Goal: Transaction & Acquisition: Purchase product/service

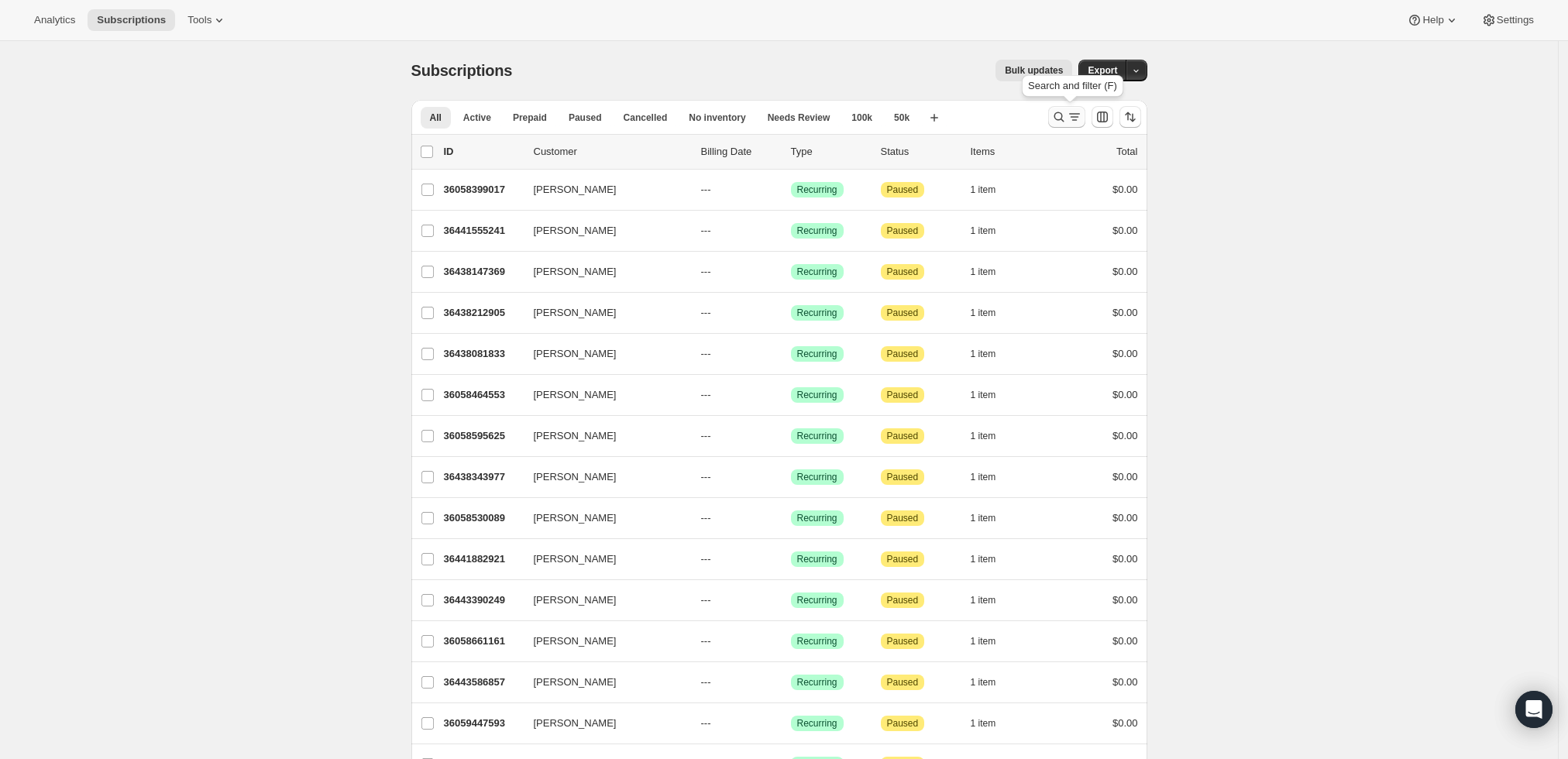
click at [1059, 121] on icon "Search and filter results" at bounding box center [1059, 117] width 16 height 16
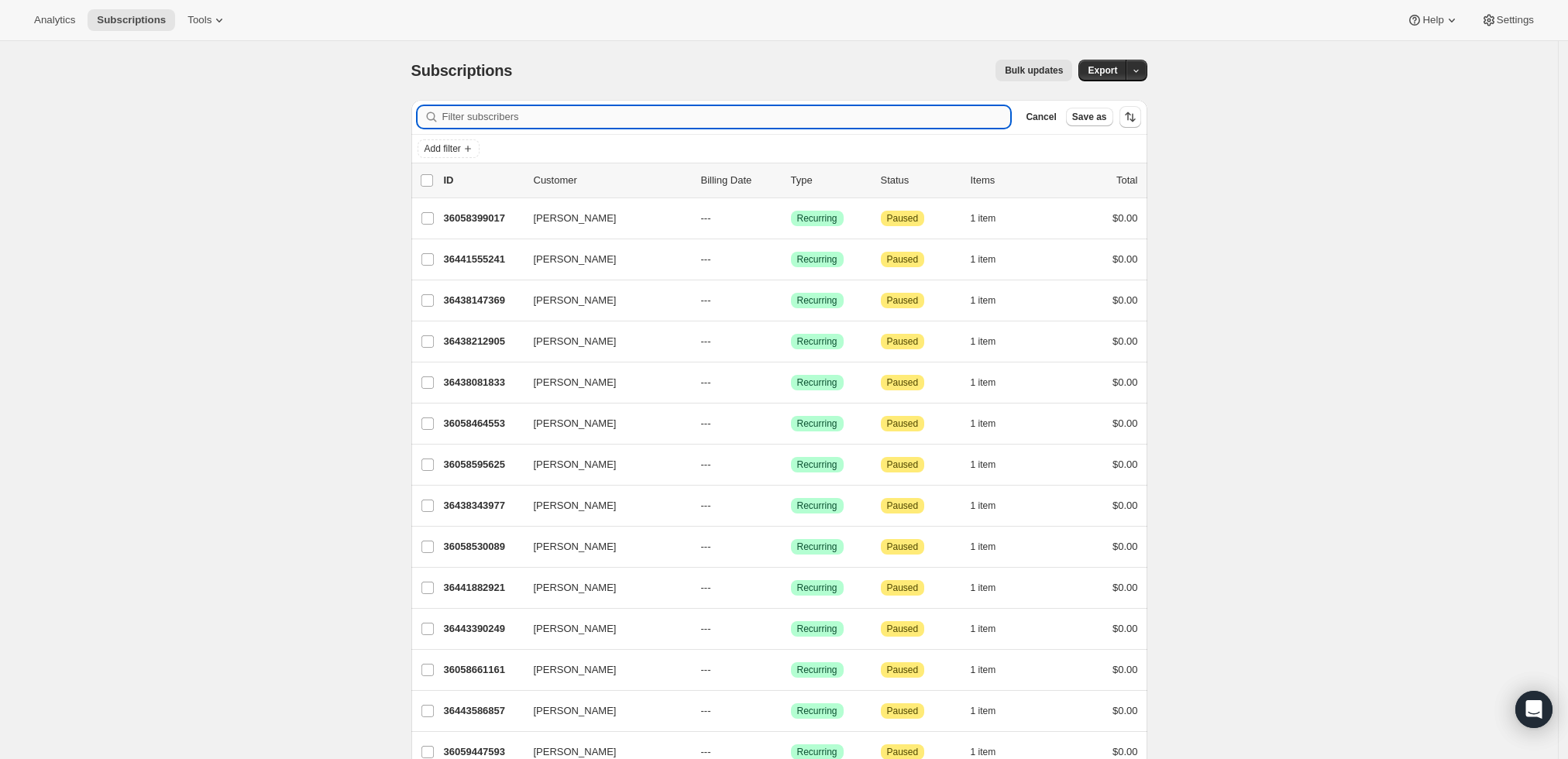
click at [788, 112] on input "Filter subscribers" at bounding box center [727, 117] width 569 height 22
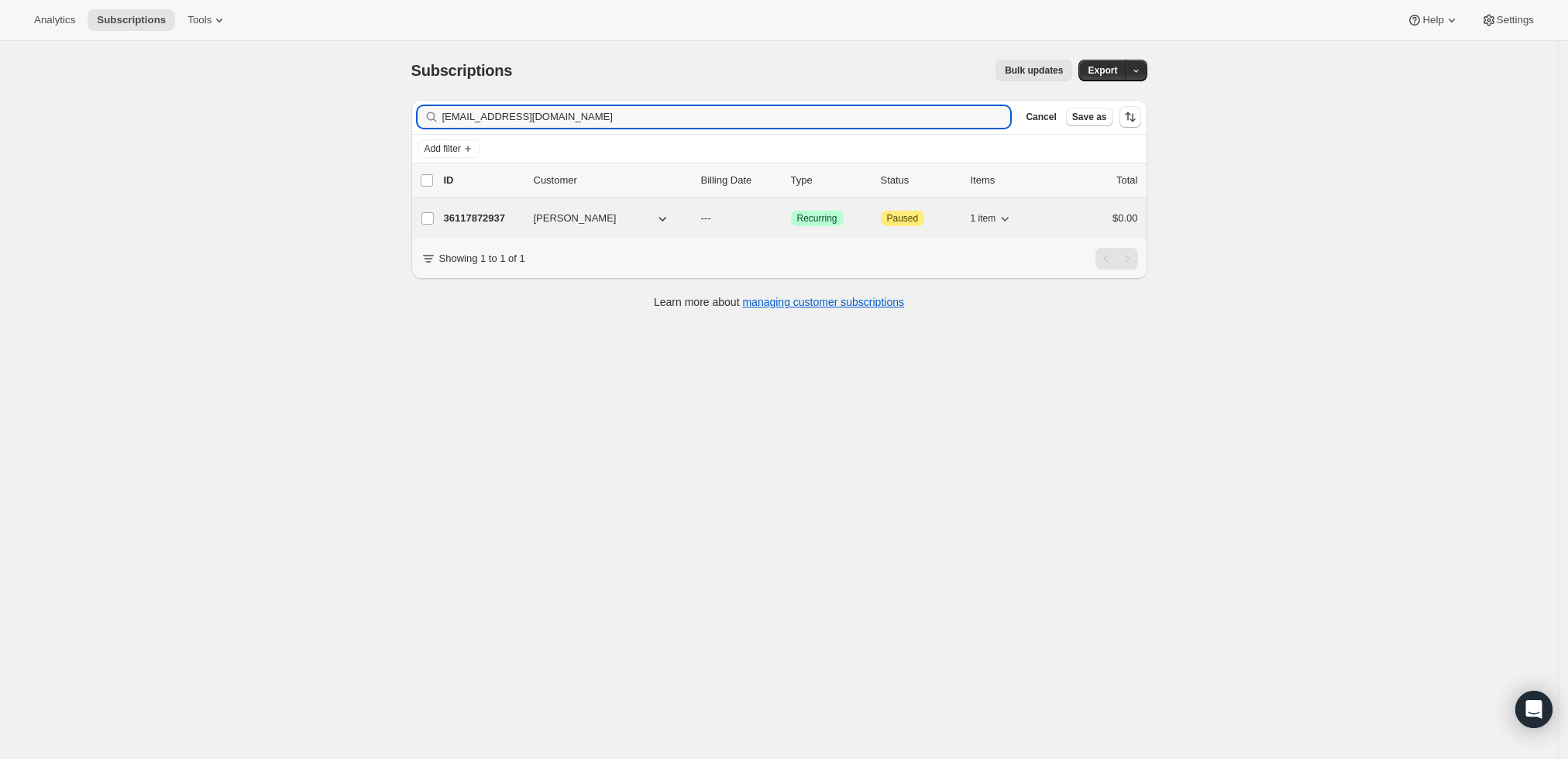
type input "wobrenton@yahoo.com"
click at [474, 207] on div "36117872937 William Brenton --- Success Recurring Attention Paused 1 item $0.00" at bounding box center [791, 218] width 694 height 22
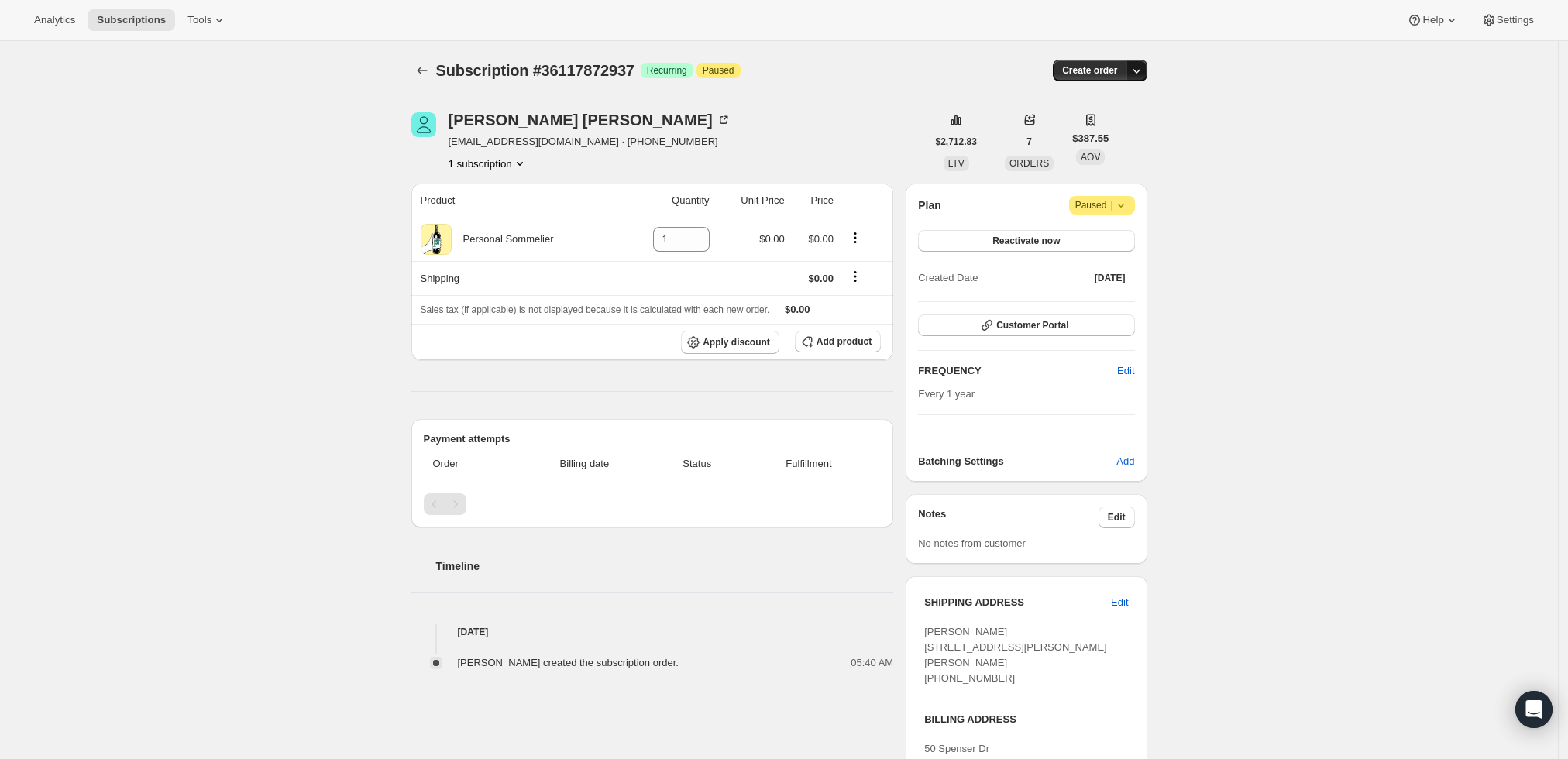
click at [1143, 69] on icon "button" at bounding box center [1137, 70] width 16 height 16
click at [1109, 129] on span "Create custom one-time order" at bounding box center [1074, 128] width 134 height 12
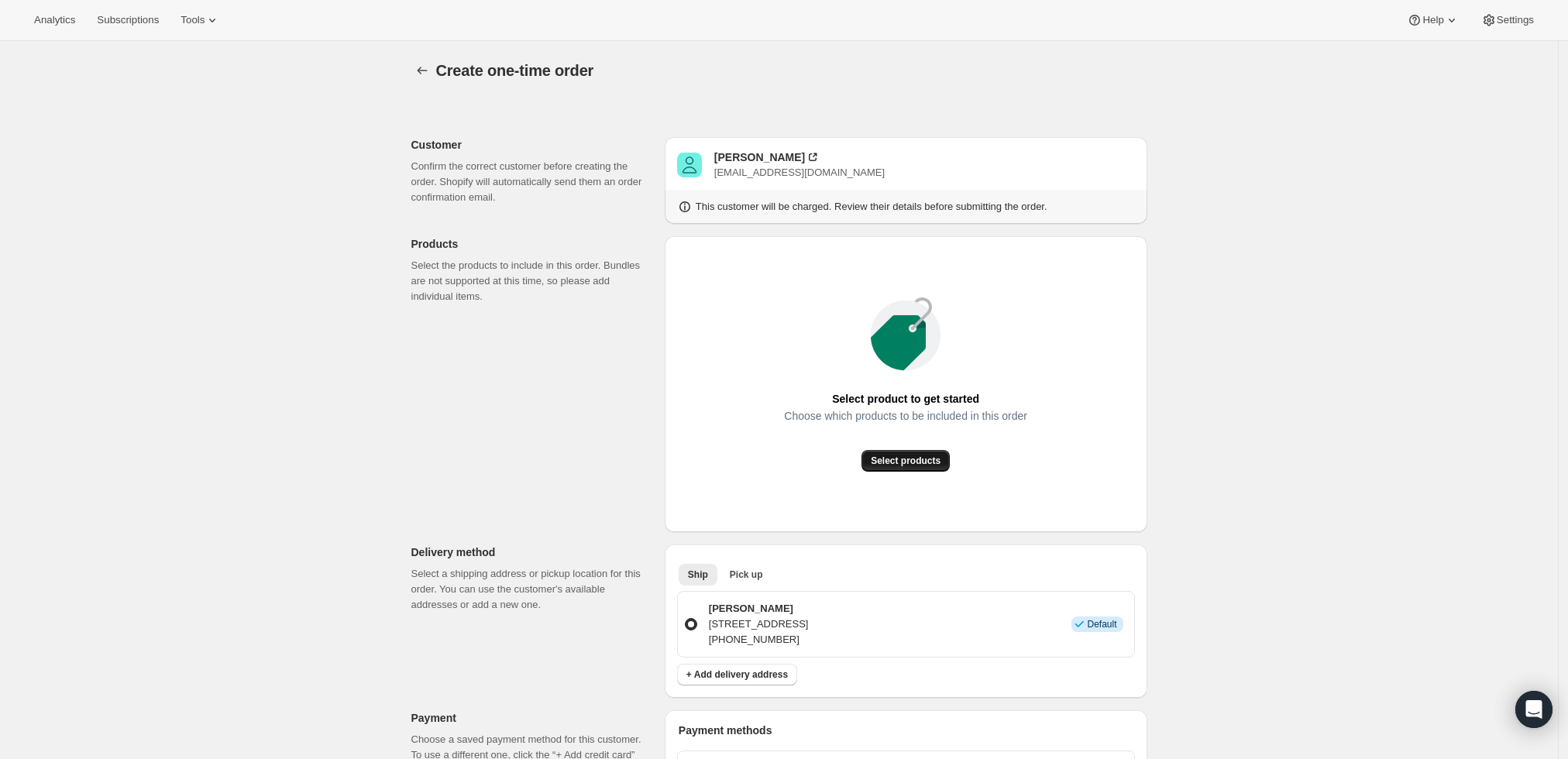
click at [914, 466] on span "Select products" at bounding box center [905, 461] width 69 height 13
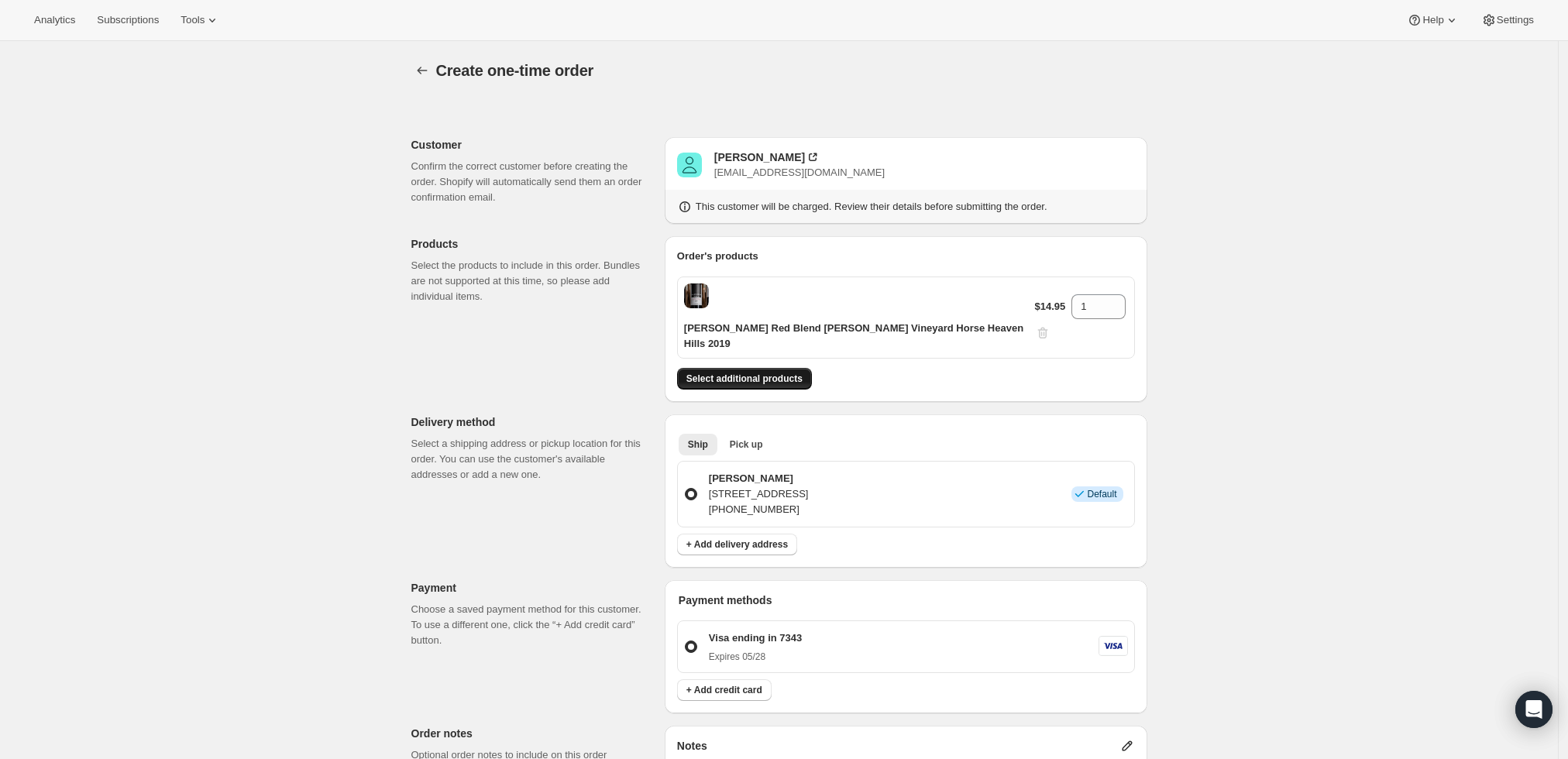
click at [773, 373] on span "Select additional products" at bounding box center [743, 379] width 116 height 13
click at [1042, 299] on p "$14.95" at bounding box center [1050, 307] width 31 height 16
click at [1073, 299] on input "1" at bounding box center [1086, 306] width 31 height 25
type input "6"
click at [1309, 281] on div "Create one-time order. This page is ready Create one-time order Customer Confir…" at bounding box center [779, 606] width 1558 height 1133
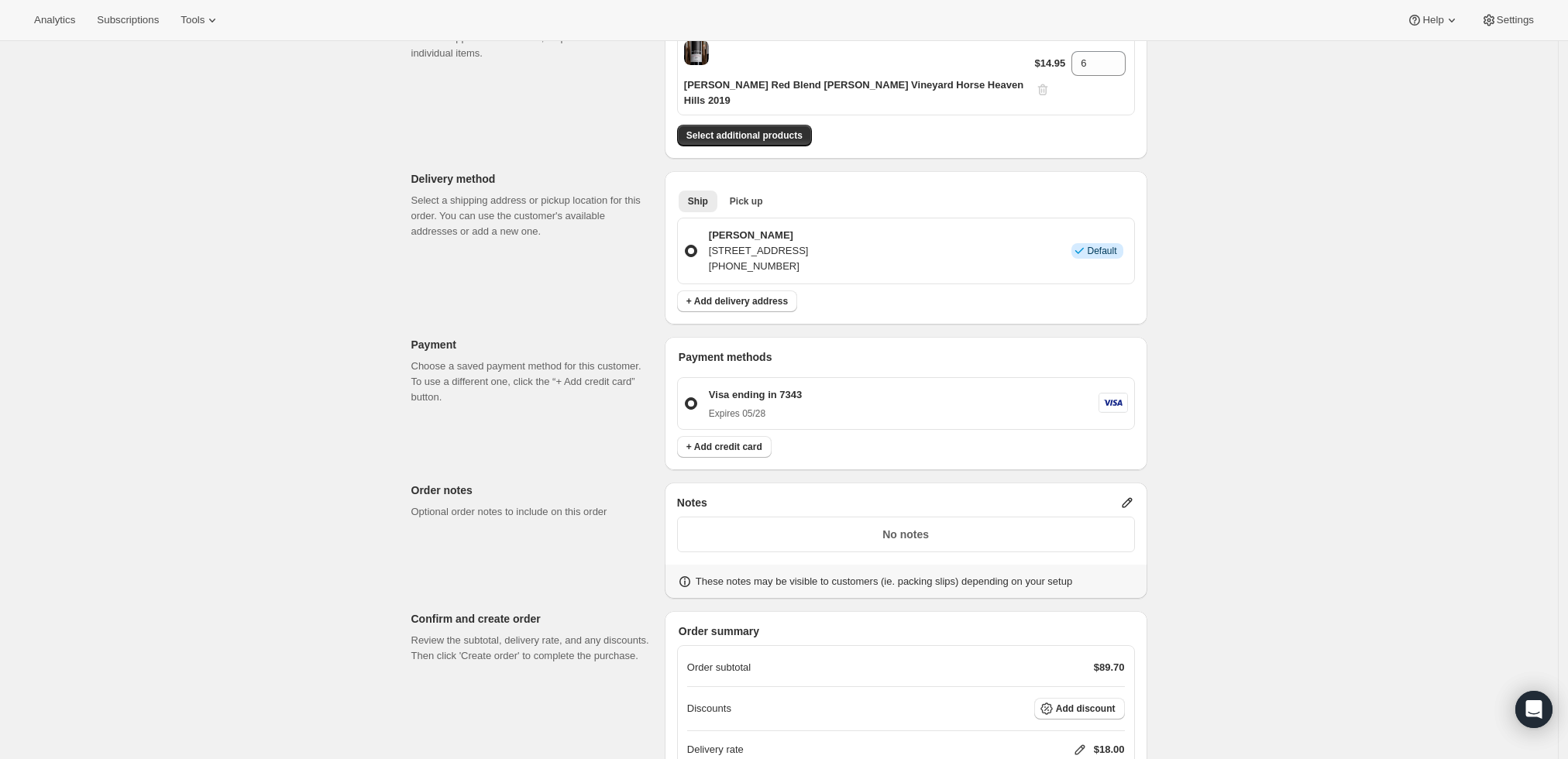
scroll to position [125, 0]
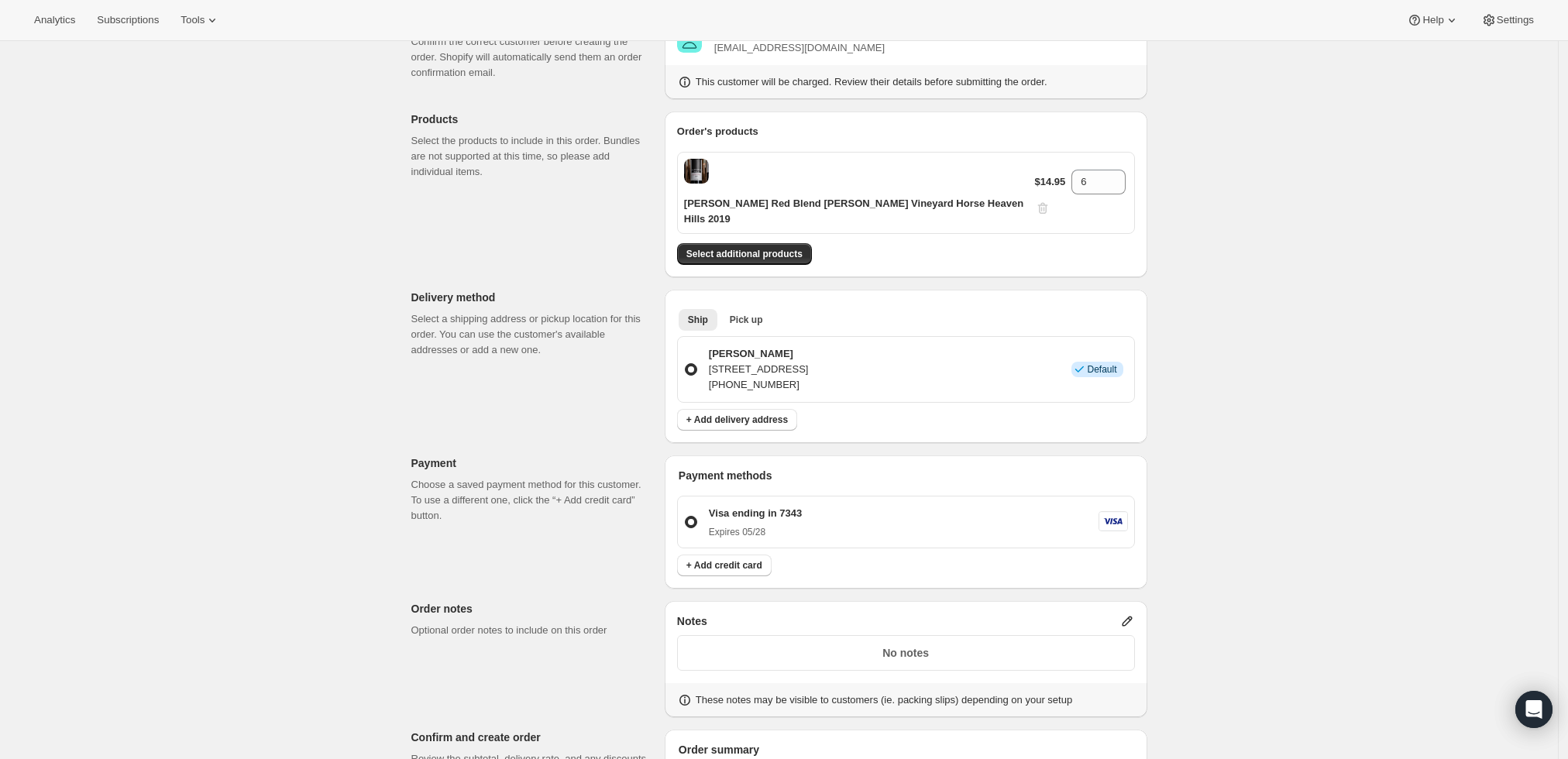
click at [1041, 174] on p "$14.95" at bounding box center [1050, 182] width 31 height 16
click at [1035, 174] on p "$14.95" at bounding box center [1050, 182] width 31 height 16
click at [976, 179] on div "Andrew Will Red Blend Champoux Vineyard Horse Heaven Hills 2019" at bounding box center [859, 192] width 351 height 68
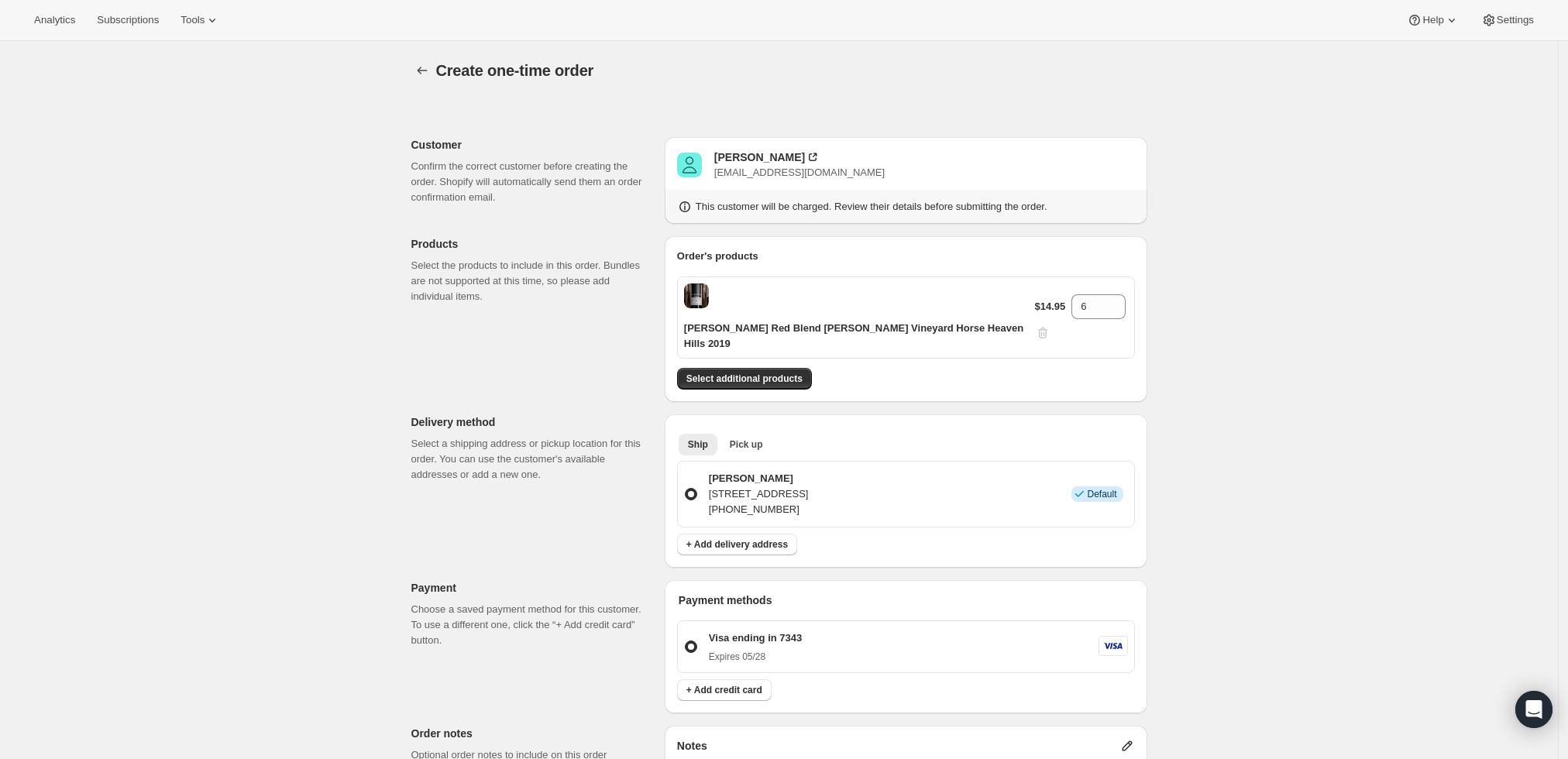
click at [1035, 327] on div "$14.95 6" at bounding box center [1081, 317] width 93 height 47
click at [747, 155] on div "William Brenton" at bounding box center [759, 158] width 90 height 16
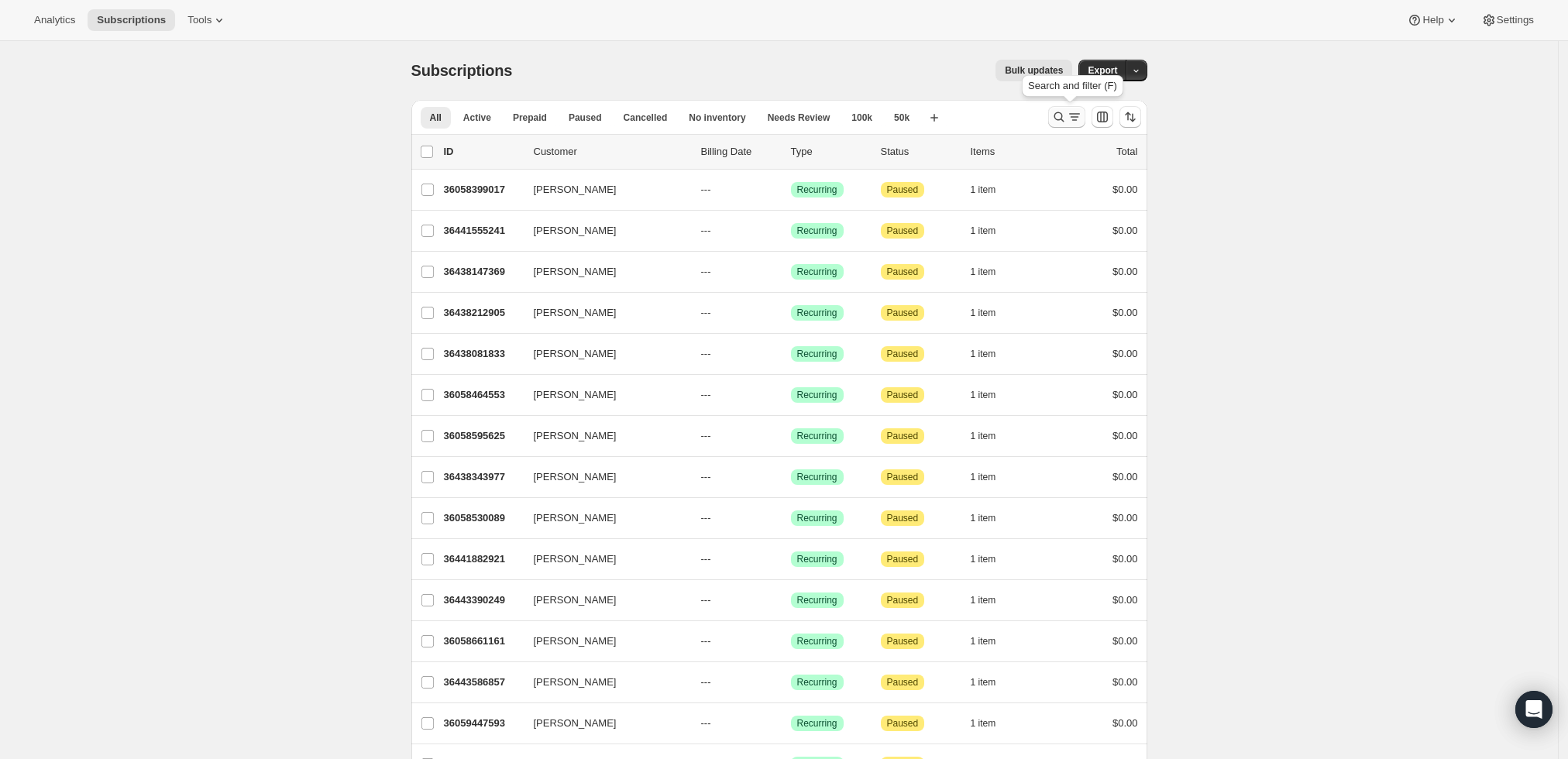
click at [1059, 110] on icon "Search and filter results" at bounding box center [1059, 117] width 16 height 16
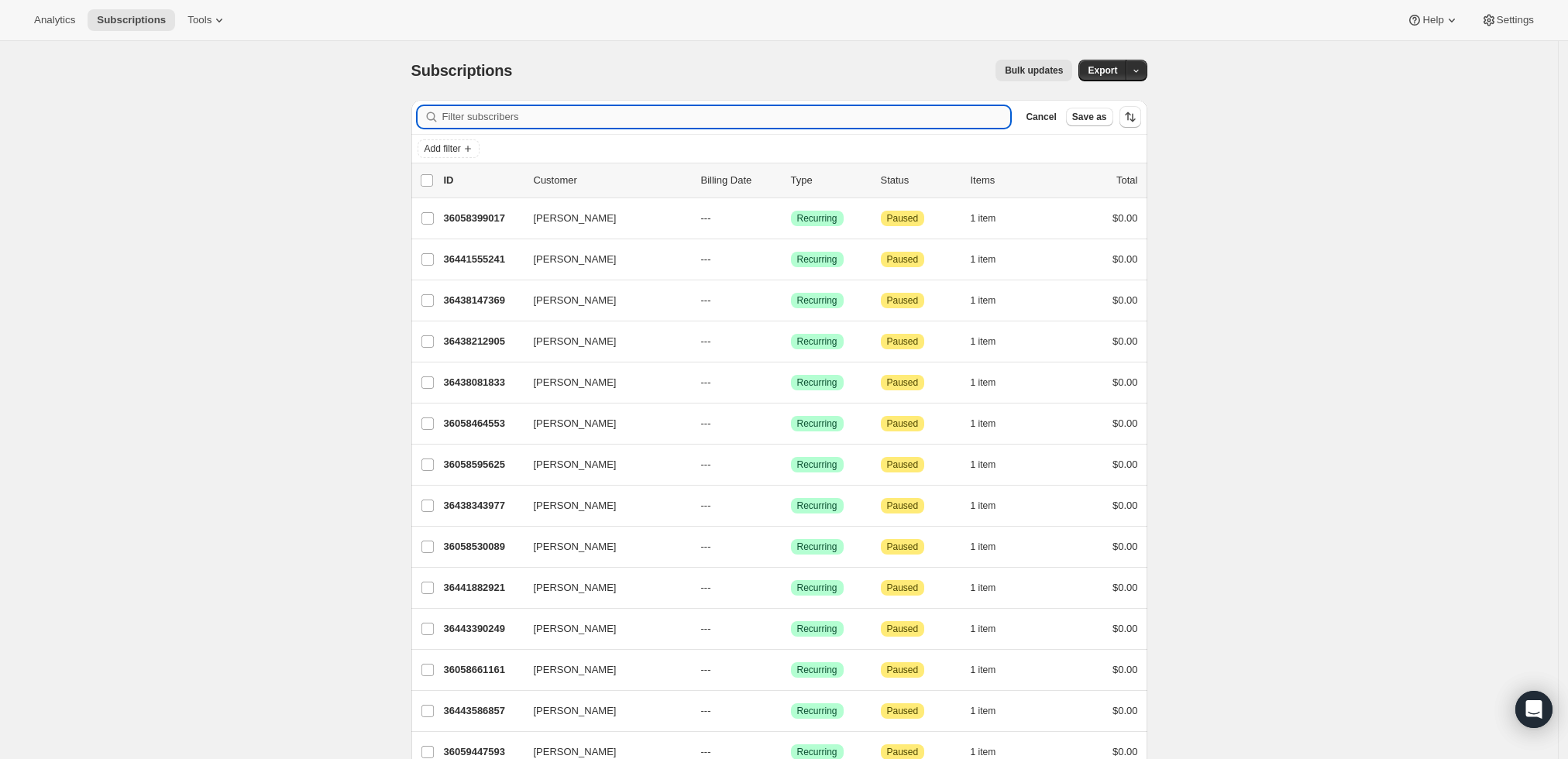
click at [640, 115] on input "Filter subscribers" at bounding box center [727, 117] width 569 height 22
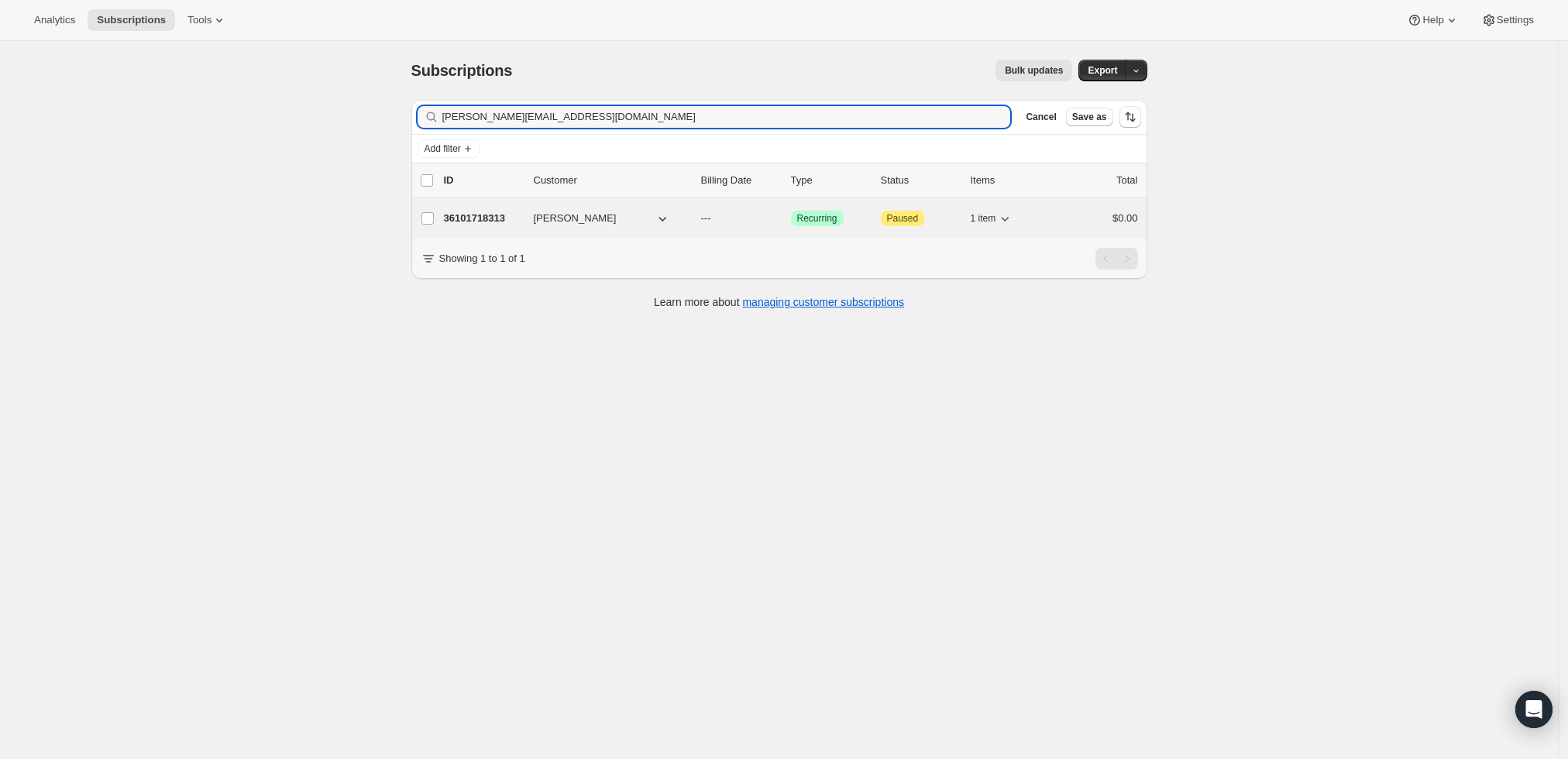
type input "[PERSON_NAME][EMAIL_ADDRESS][DOMAIN_NAME]"
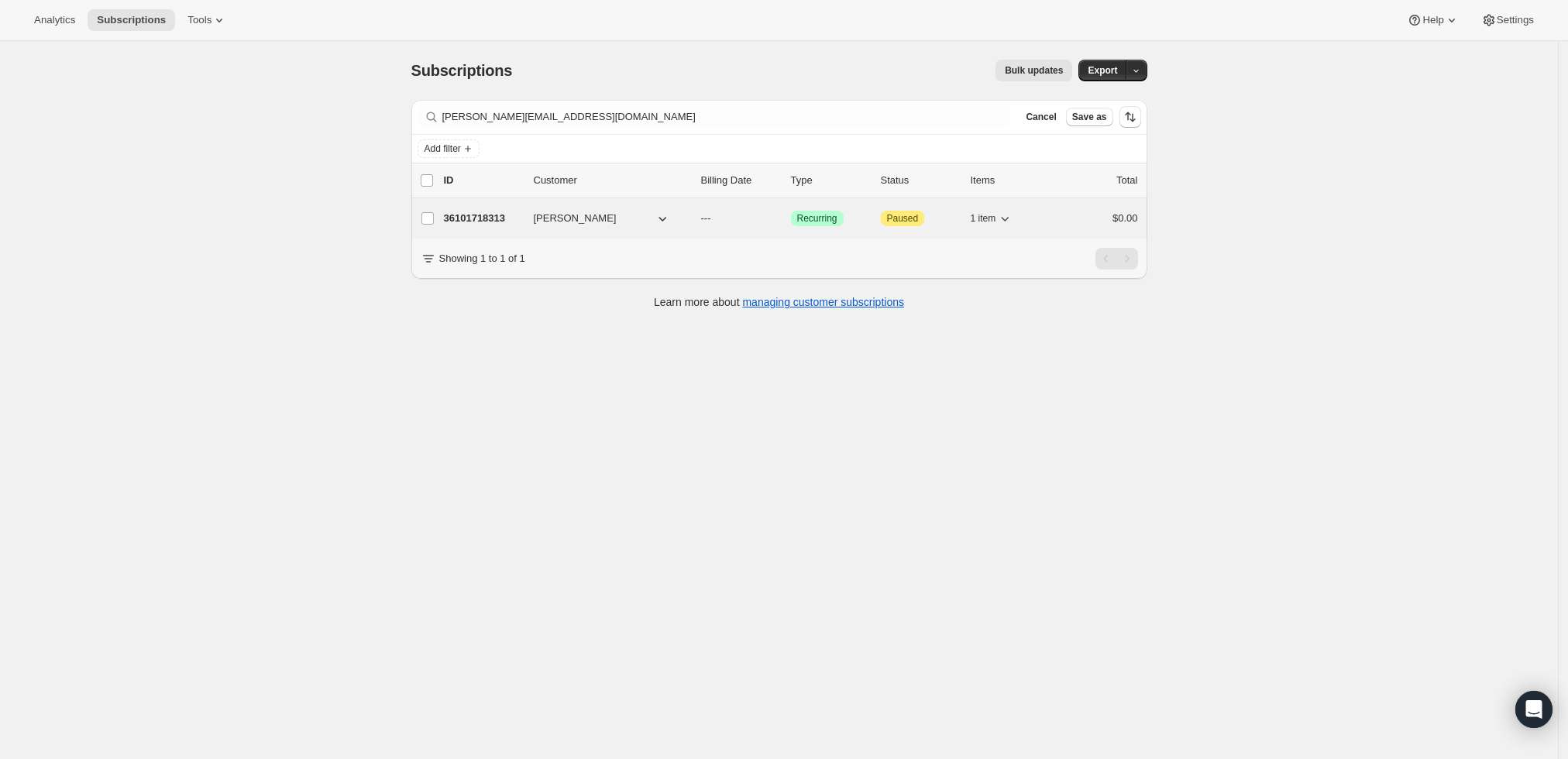
click at [477, 212] on p "36101718313" at bounding box center [483, 219] width 77 height 16
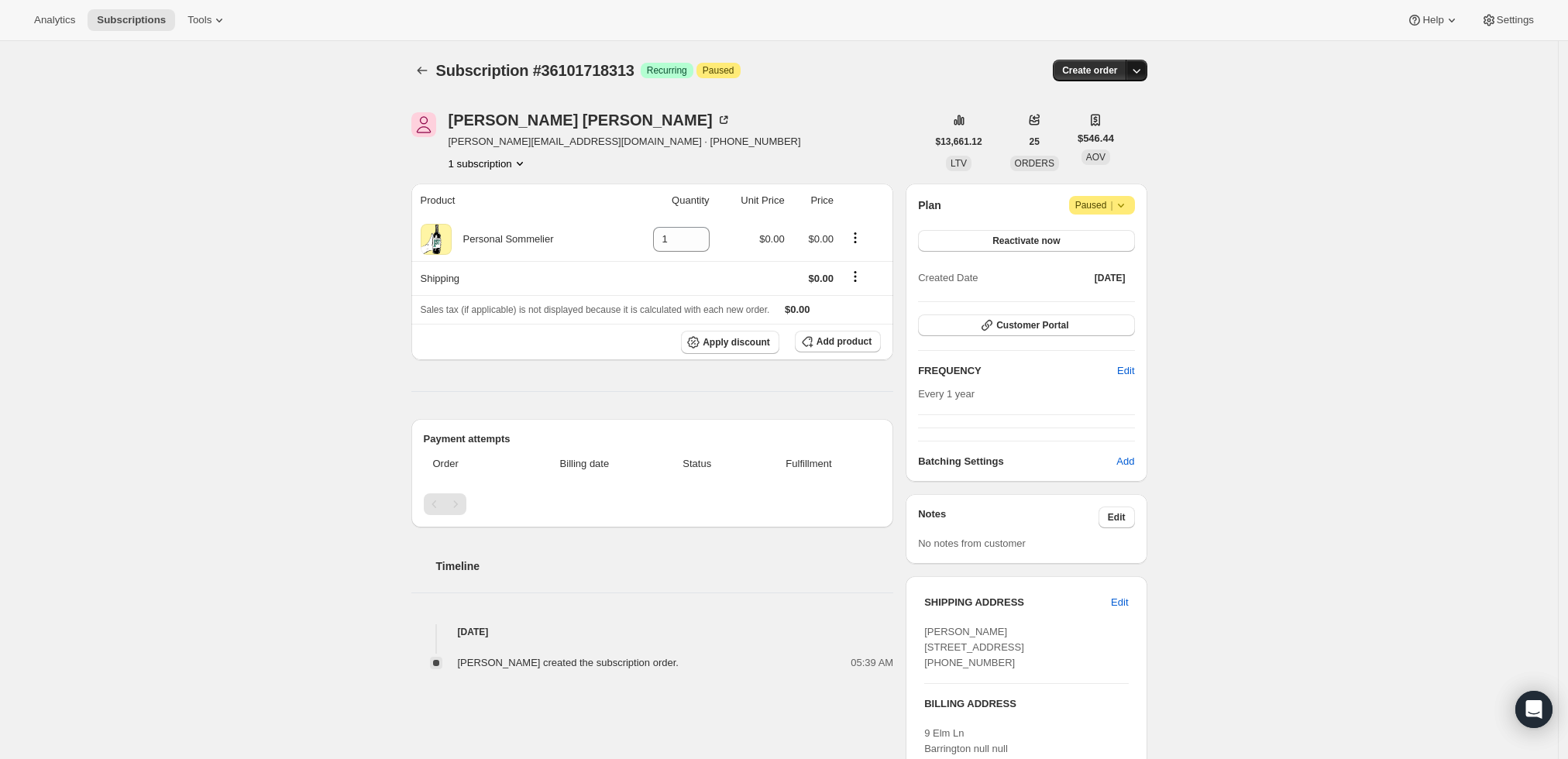
click at [1140, 76] on icon "button" at bounding box center [1137, 70] width 16 height 16
click at [1134, 122] on span "Create custom one-time order" at bounding box center [1074, 128] width 134 height 12
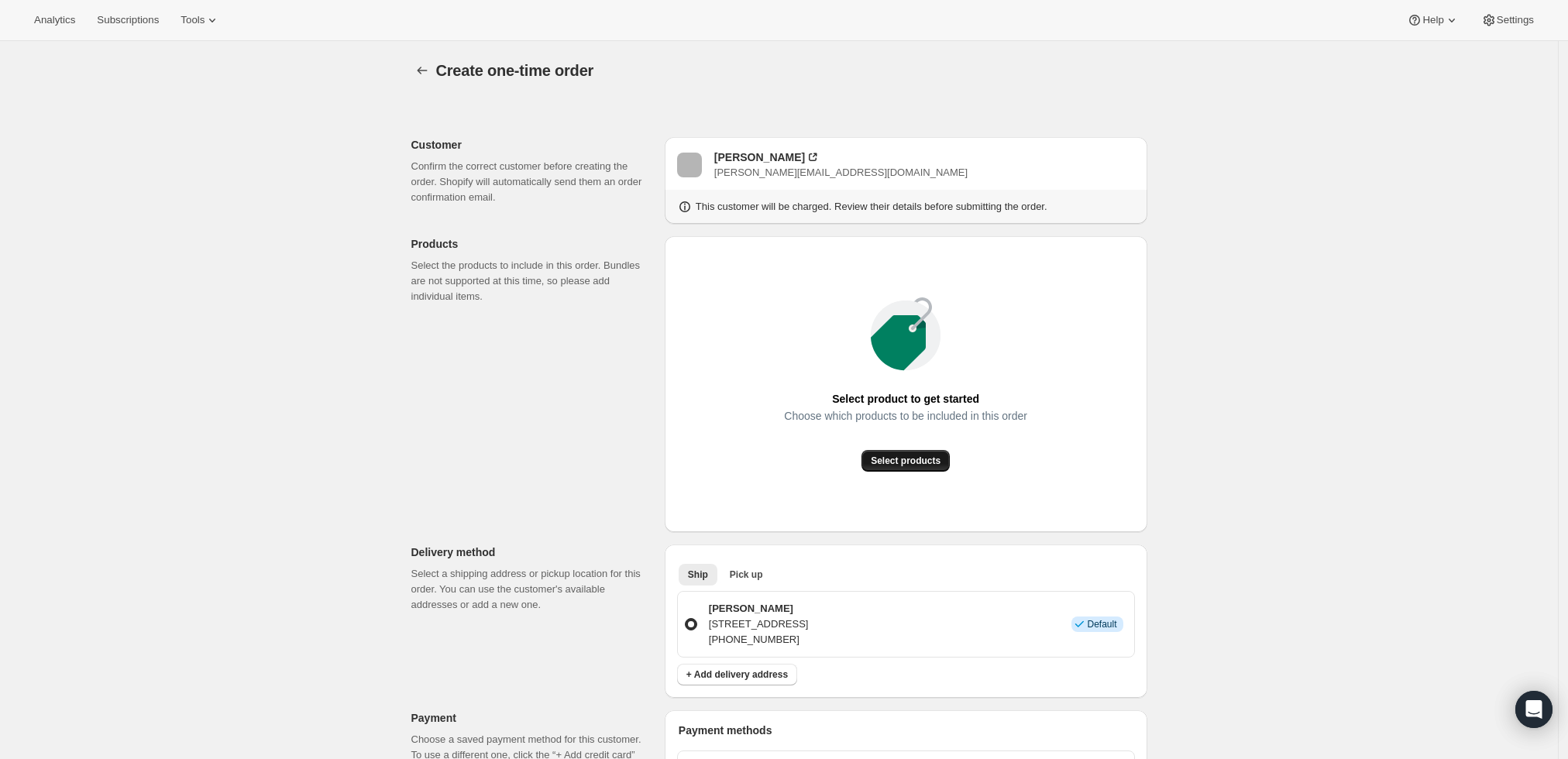
click at [931, 466] on span "Select products" at bounding box center [905, 461] width 69 height 13
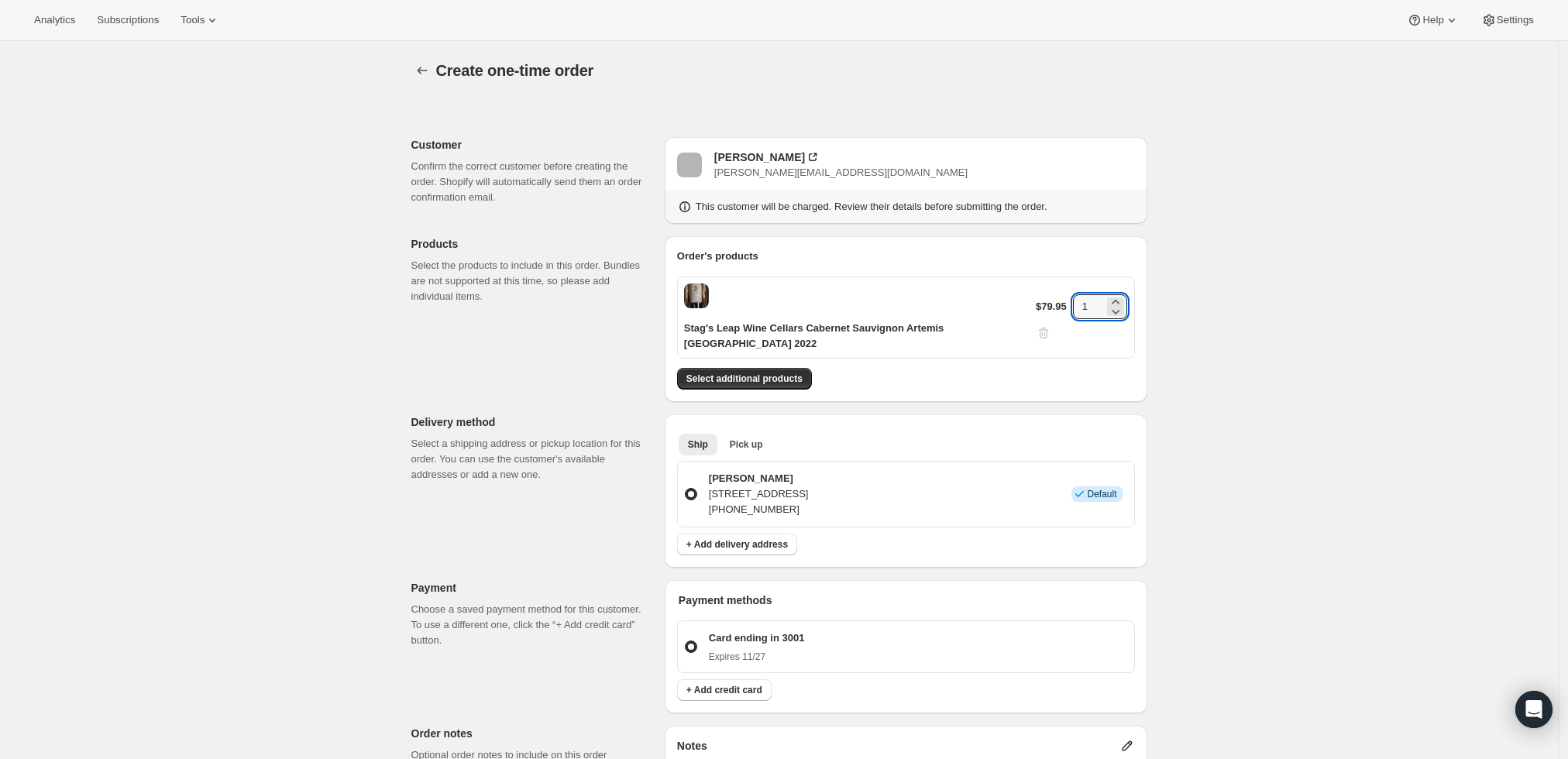
drag, startPoint x: 1086, startPoint y: 293, endPoint x: 1009, endPoint y: 300, distance: 77.3
click at [1009, 300] on div "Stag's Leap Wine Cellars Cabernet Sauvignon Artemis [GEOGRAPHIC_DATA] 2022 $79.…" at bounding box center [906, 317] width 458 height 82
type input "6"
click at [1304, 305] on div "Create one-time order. This page is ready Create one-time order Customer Confir…" at bounding box center [779, 606] width 1558 height 1133
click at [789, 373] on span "Select additional products" at bounding box center [743, 379] width 116 height 13
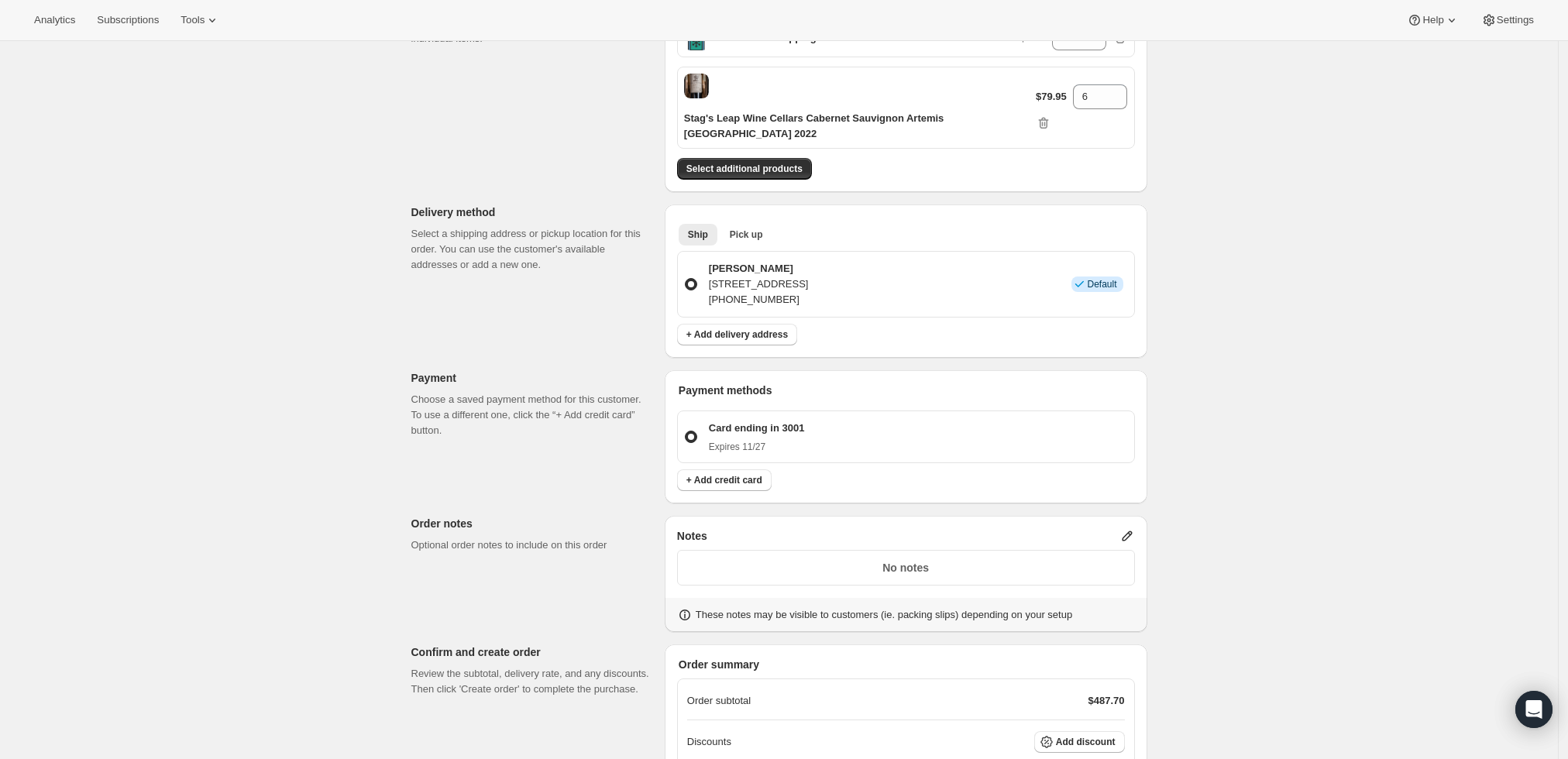
scroll to position [430, 0]
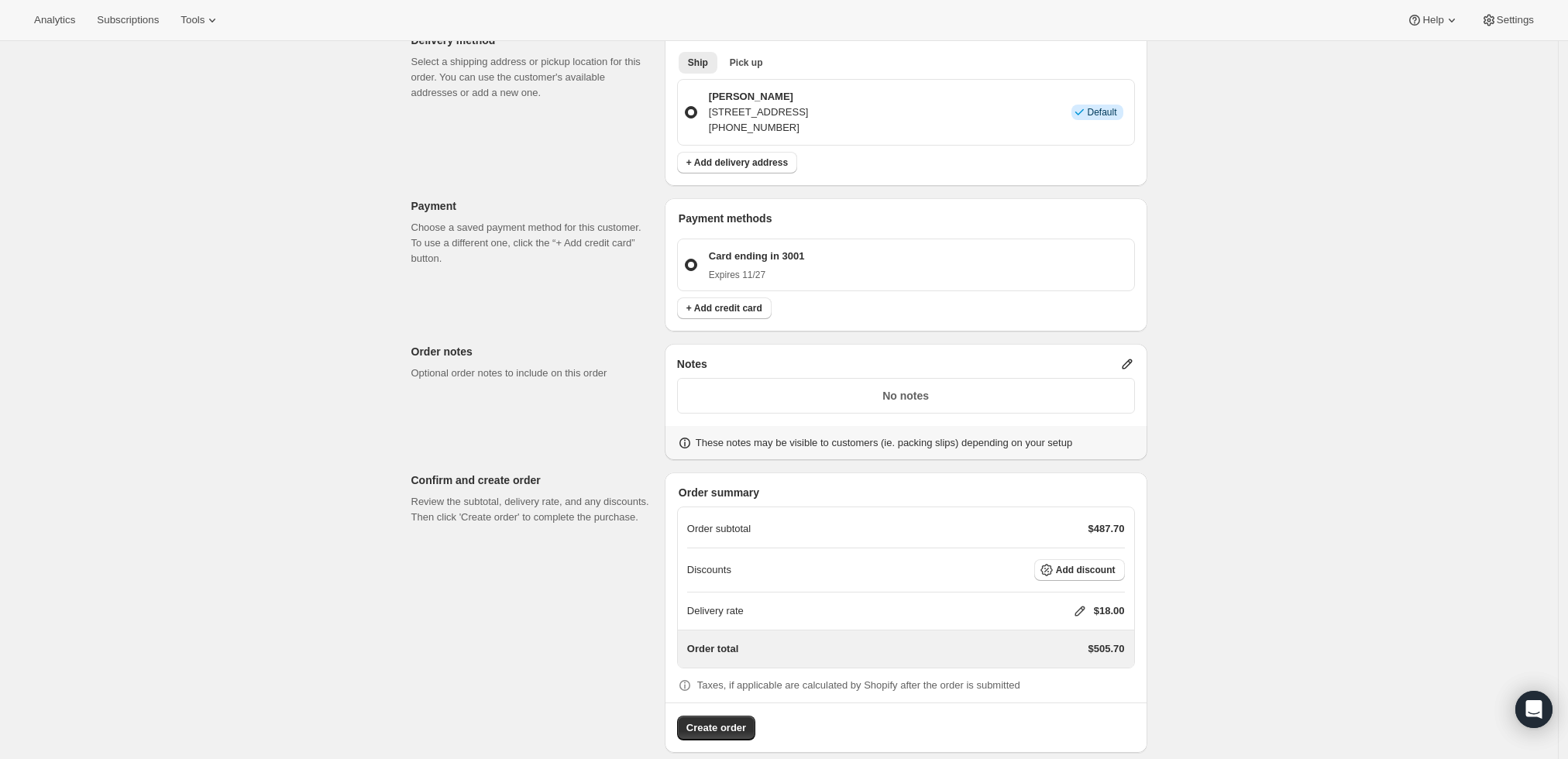
click at [1079, 603] on icon at bounding box center [1080, 611] width 16 height 16
click at [1059, 654] on input "0" at bounding box center [1087, 651] width 140 height 25
type input "0"
click at [1079, 693] on span "Save" at bounding box center [1076, 688] width 22 height 13
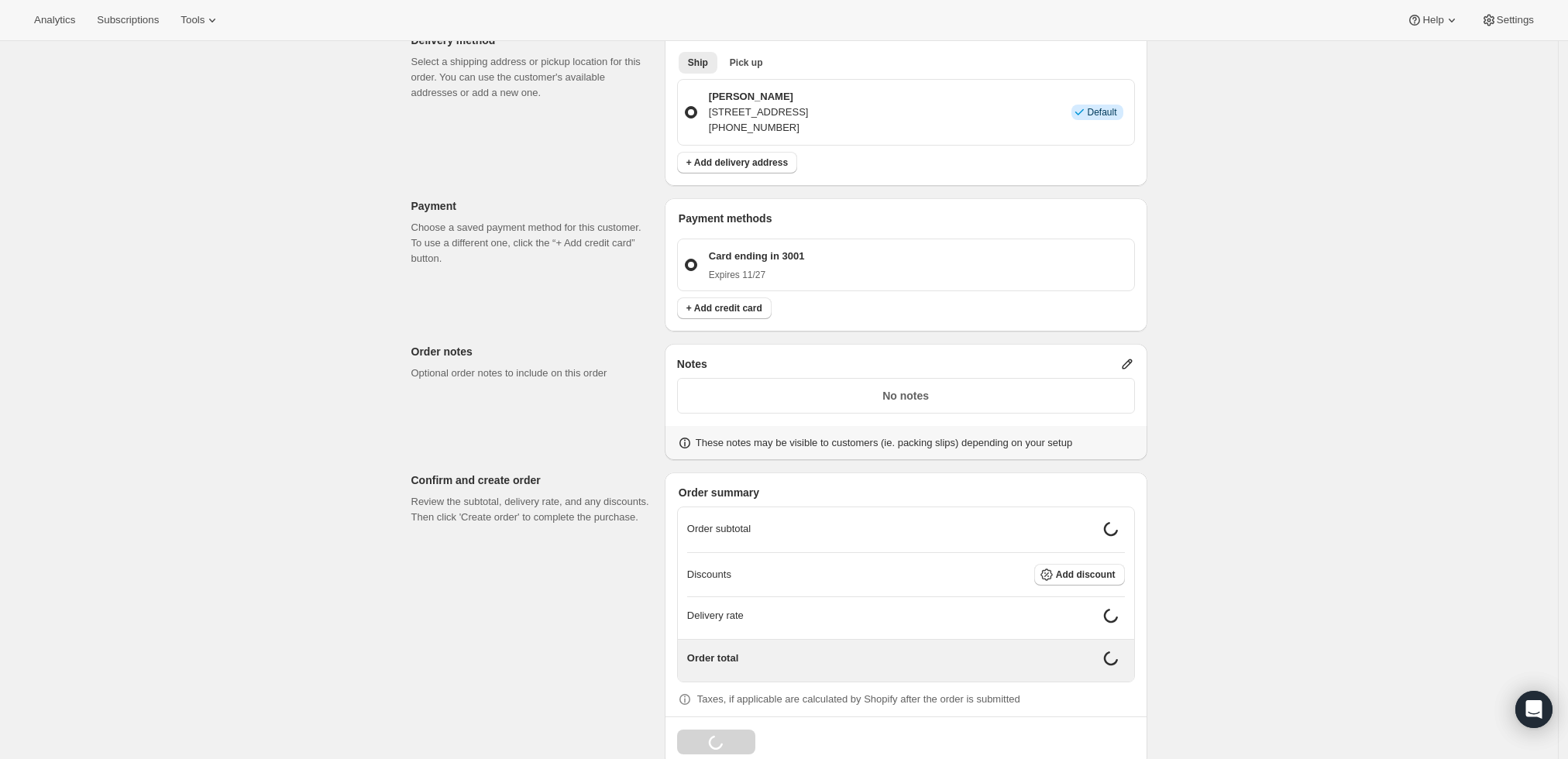
click at [1263, 582] on div "Create one-time order. This page is ready Create one-time order Customer Confir…" at bounding box center [779, 201] width 1558 height 1180
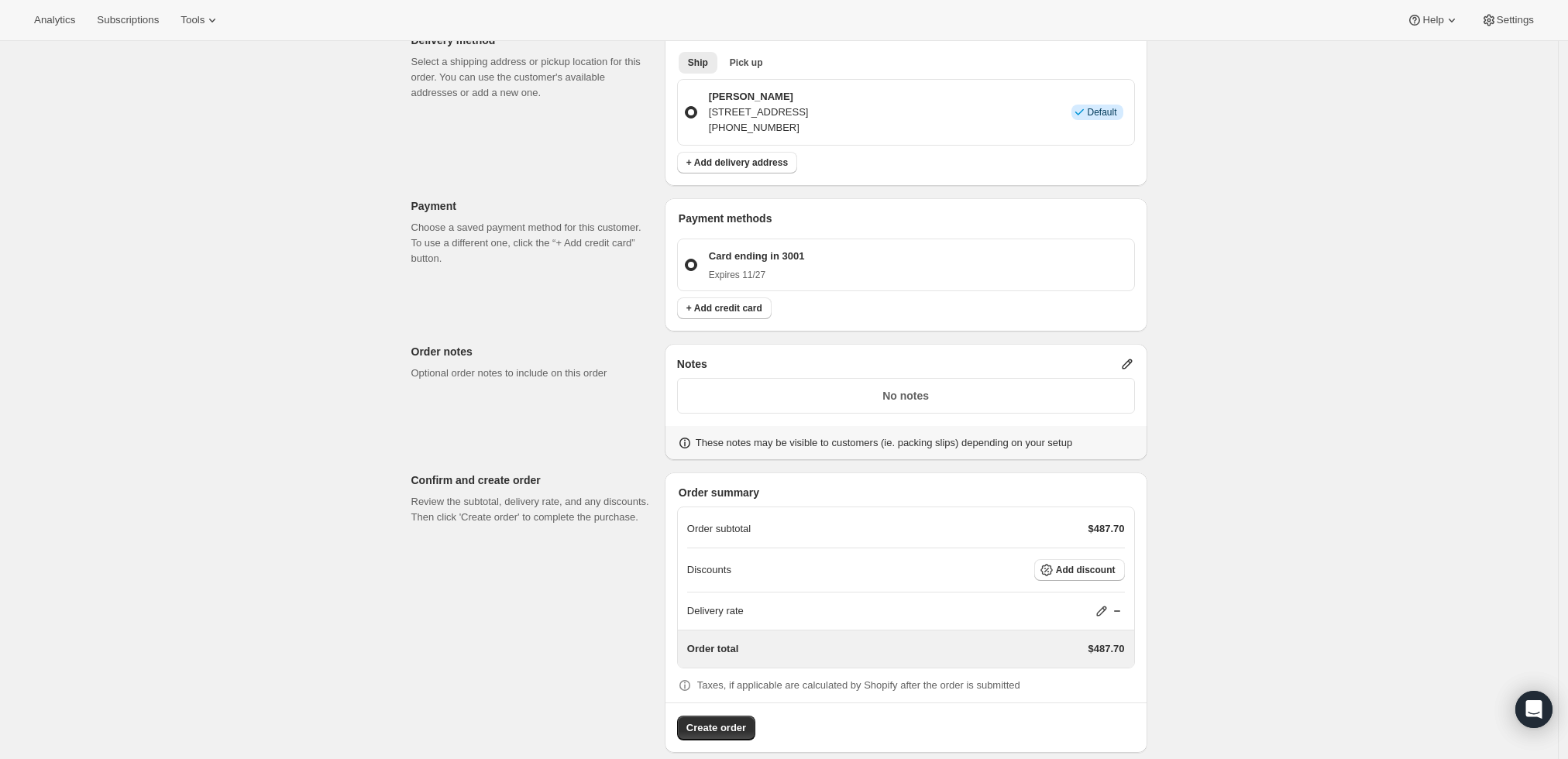
scroll to position [344, 0]
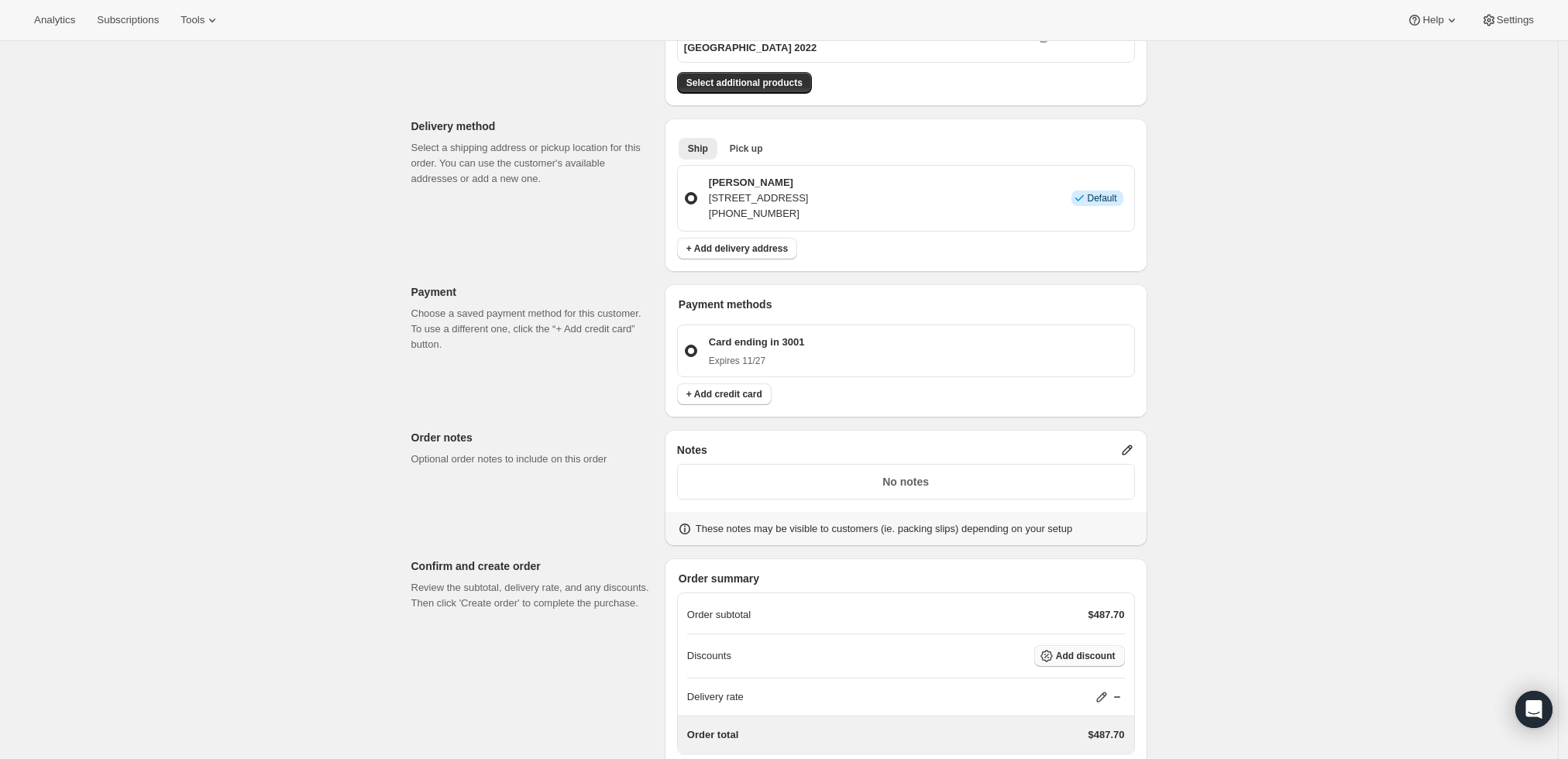
click at [1111, 650] on span "Add discount" at bounding box center [1085, 656] width 59 height 13
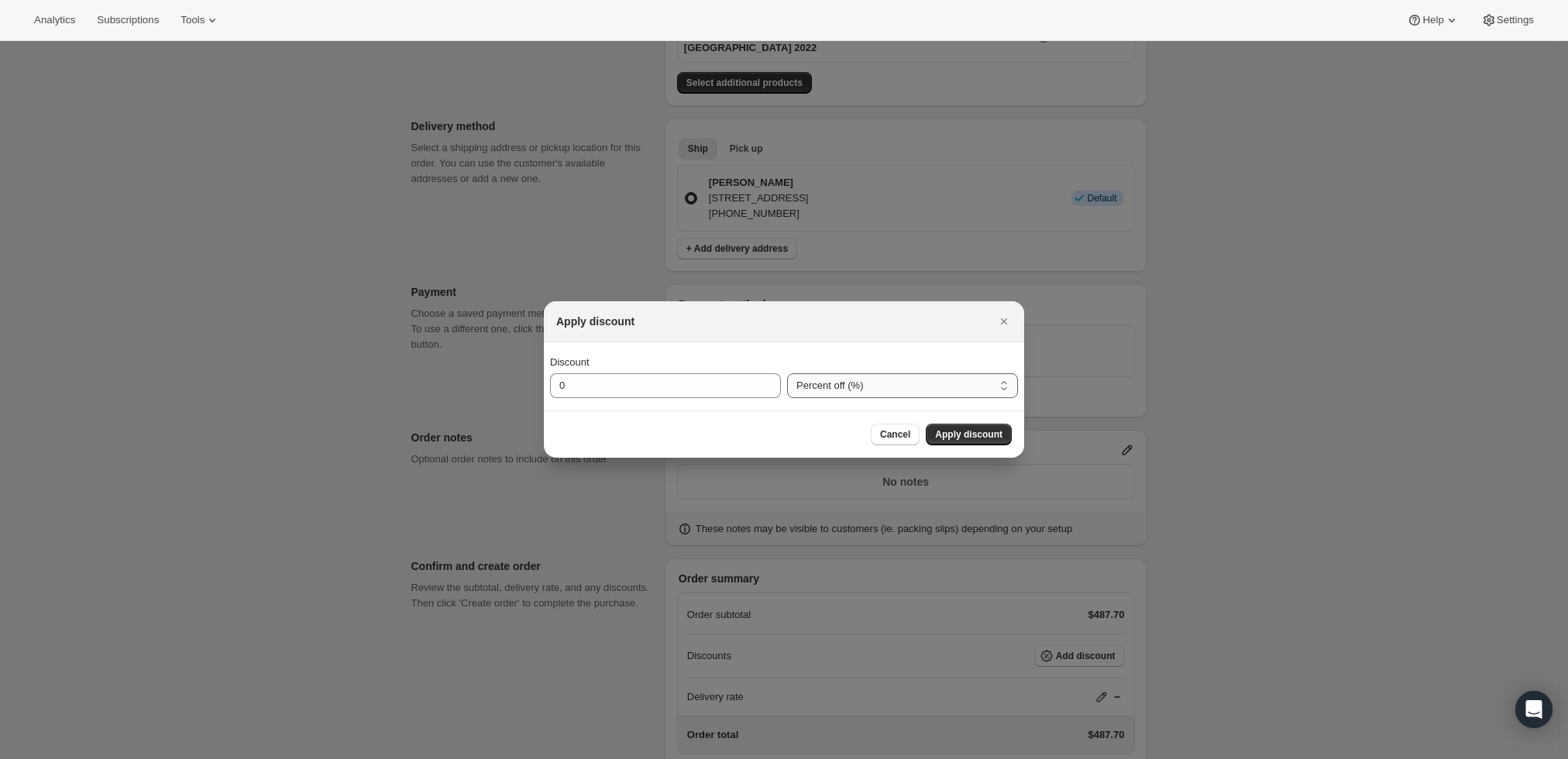
click at [818, 387] on select "Percent off (%) Amount off ($)" at bounding box center [902, 385] width 231 height 25
select select "fixedAmount"
click at [787, 374] on select "Percent off (%) Amount off ($)" at bounding box center [902, 385] width 231 height 25
click at [718, 377] on input "0" at bounding box center [653, 385] width 207 height 25
type input "120"
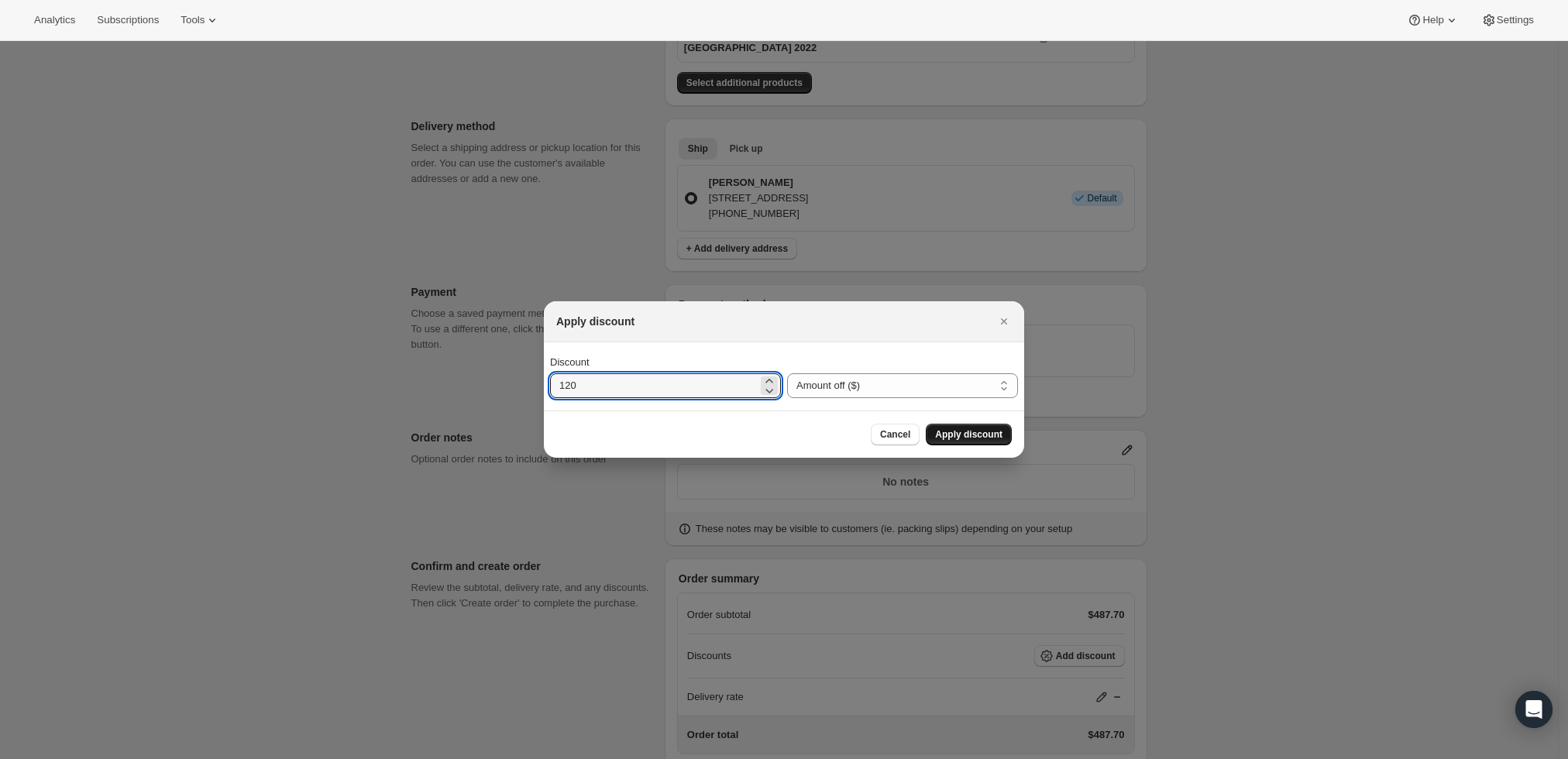
click at [958, 433] on span "Apply discount" at bounding box center [968, 434] width 67 height 13
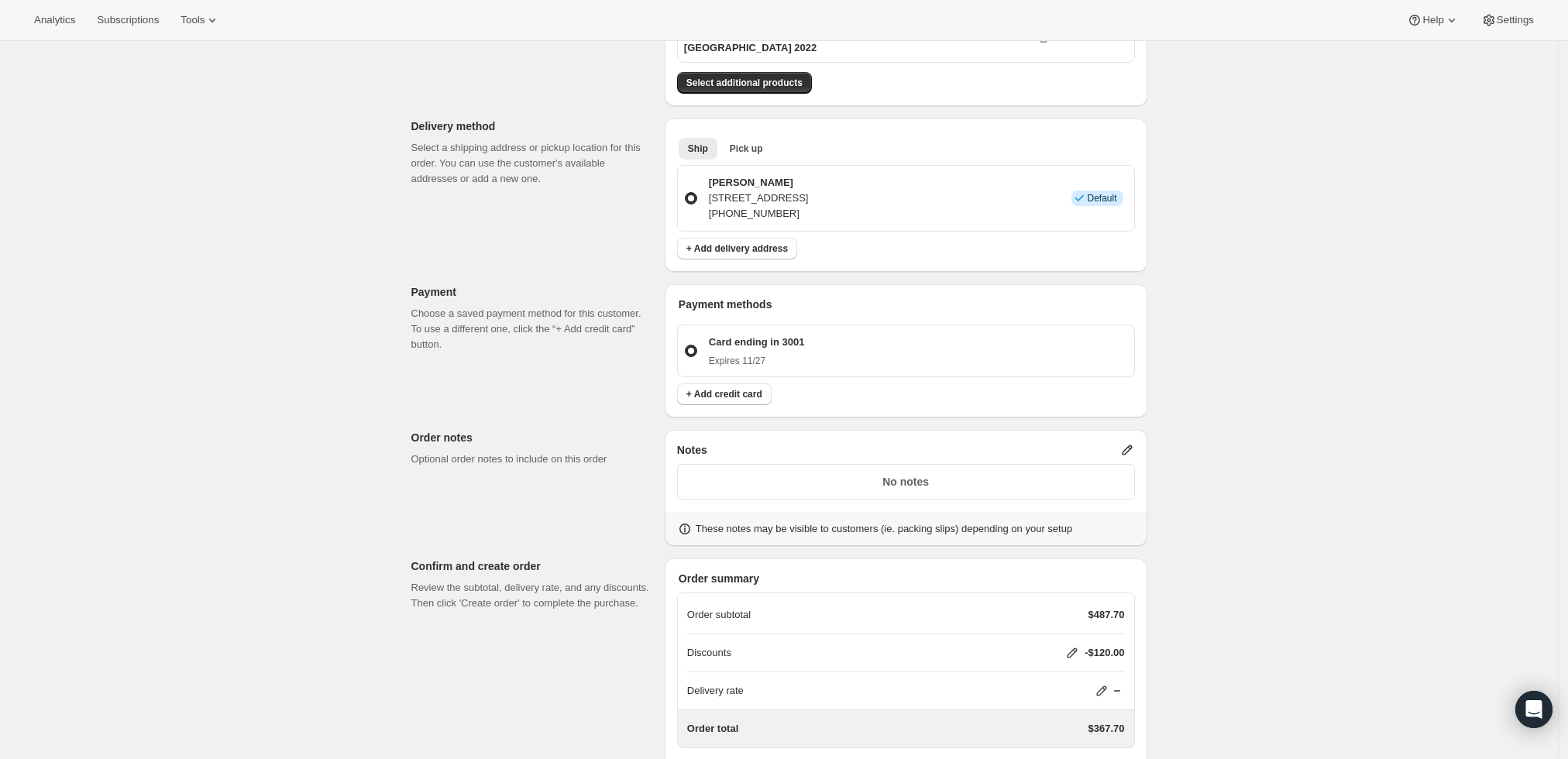
click at [1132, 442] on icon at bounding box center [1127, 450] width 16 height 16
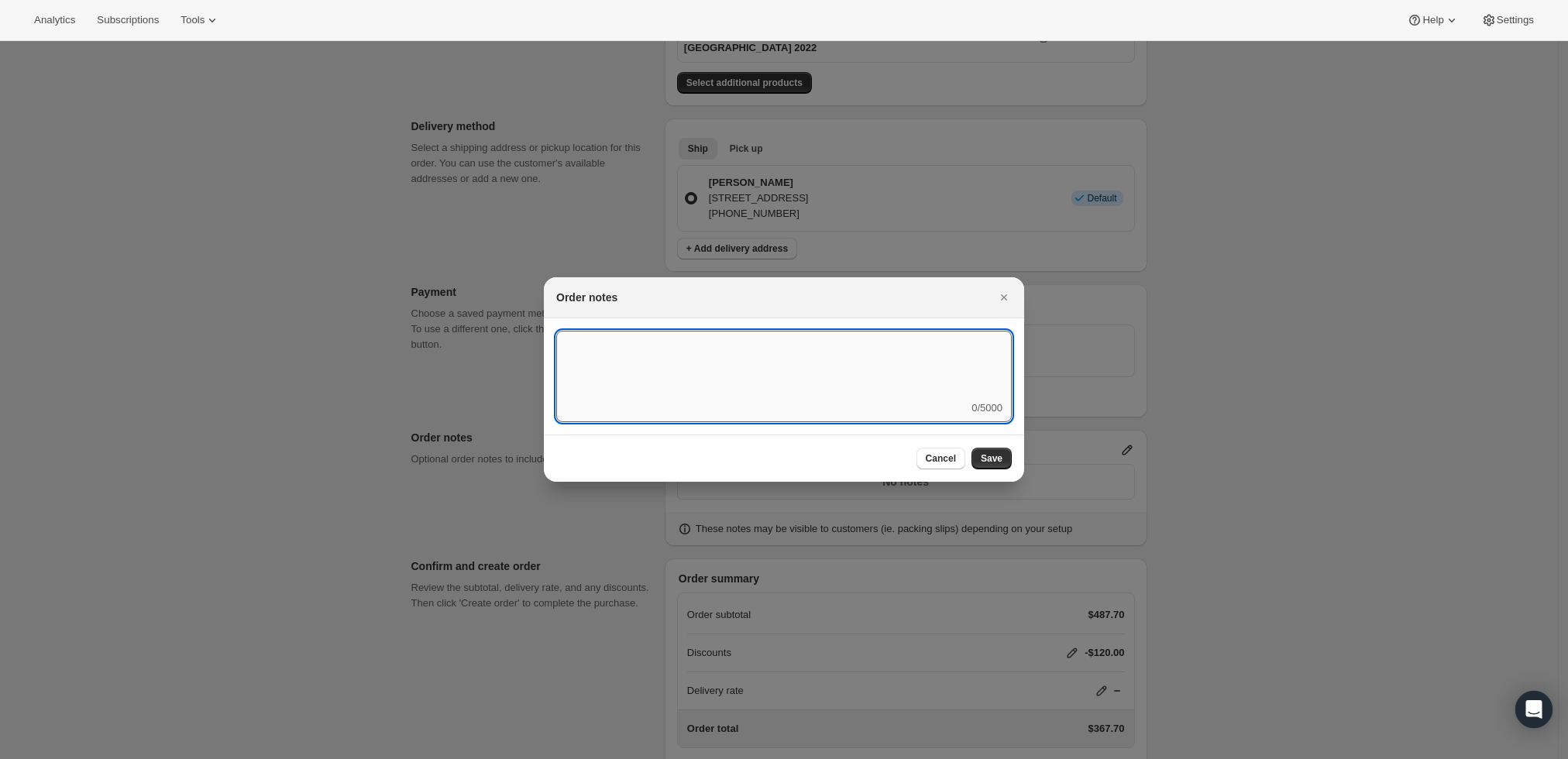
click at [810, 374] on textarea ":rd5:" at bounding box center [784, 366] width 456 height 69
type textarea "Temp Control"
click at [1000, 459] on span "Save" at bounding box center [991, 458] width 22 height 13
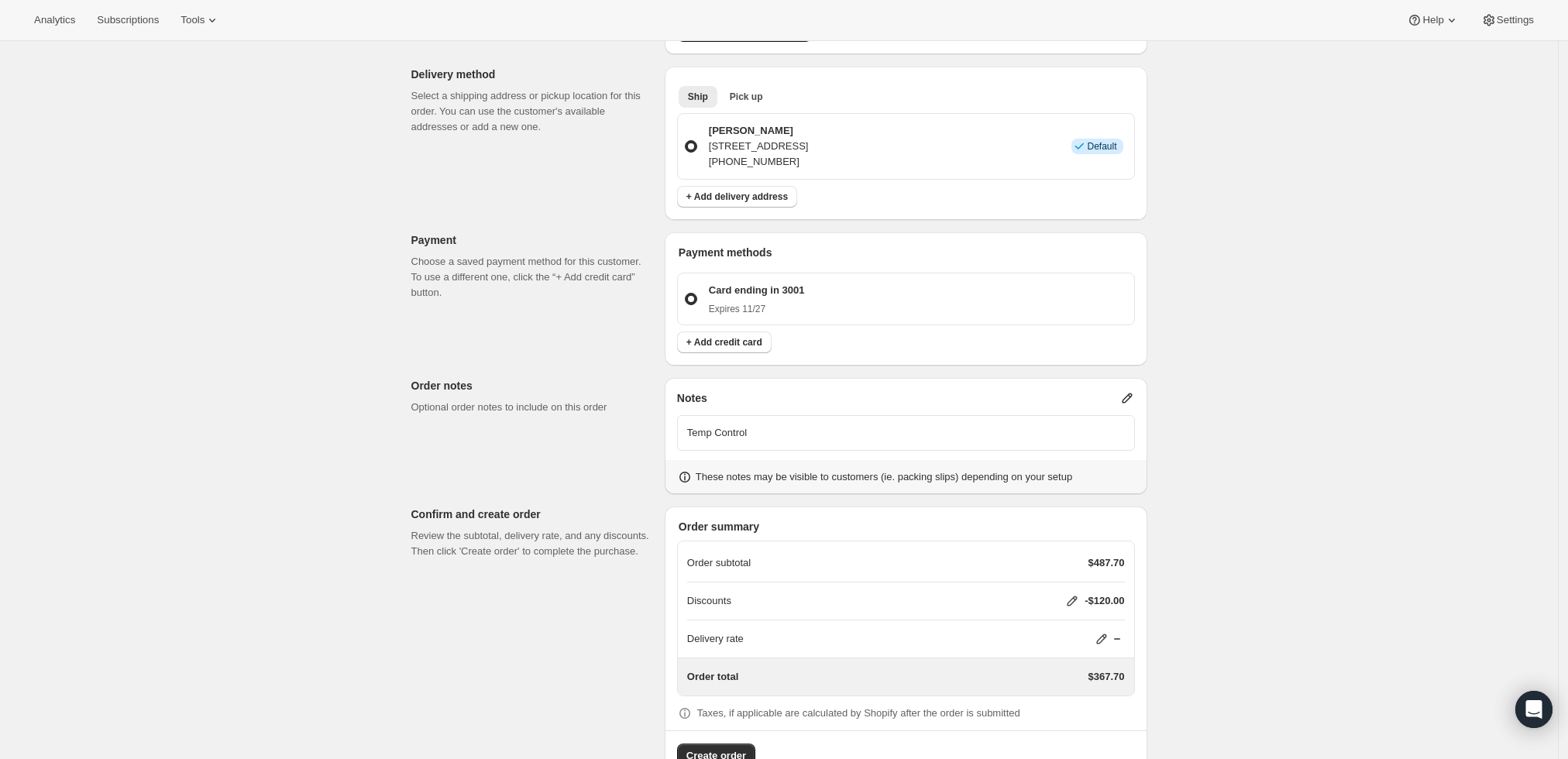
scroll to position [424, 0]
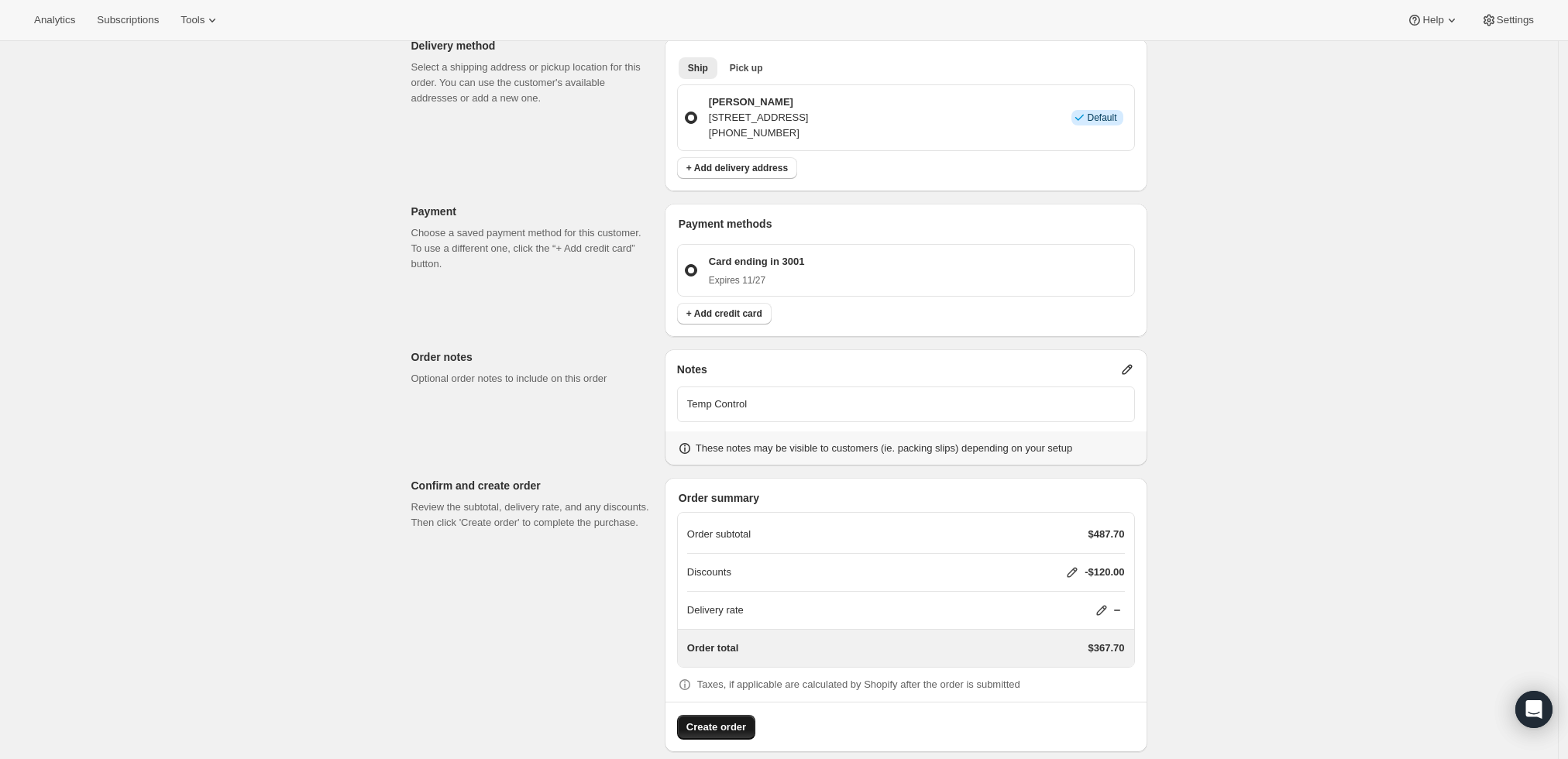
click at [731, 719] on span "Create order" at bounding box center [716, 727] width 59 height 16
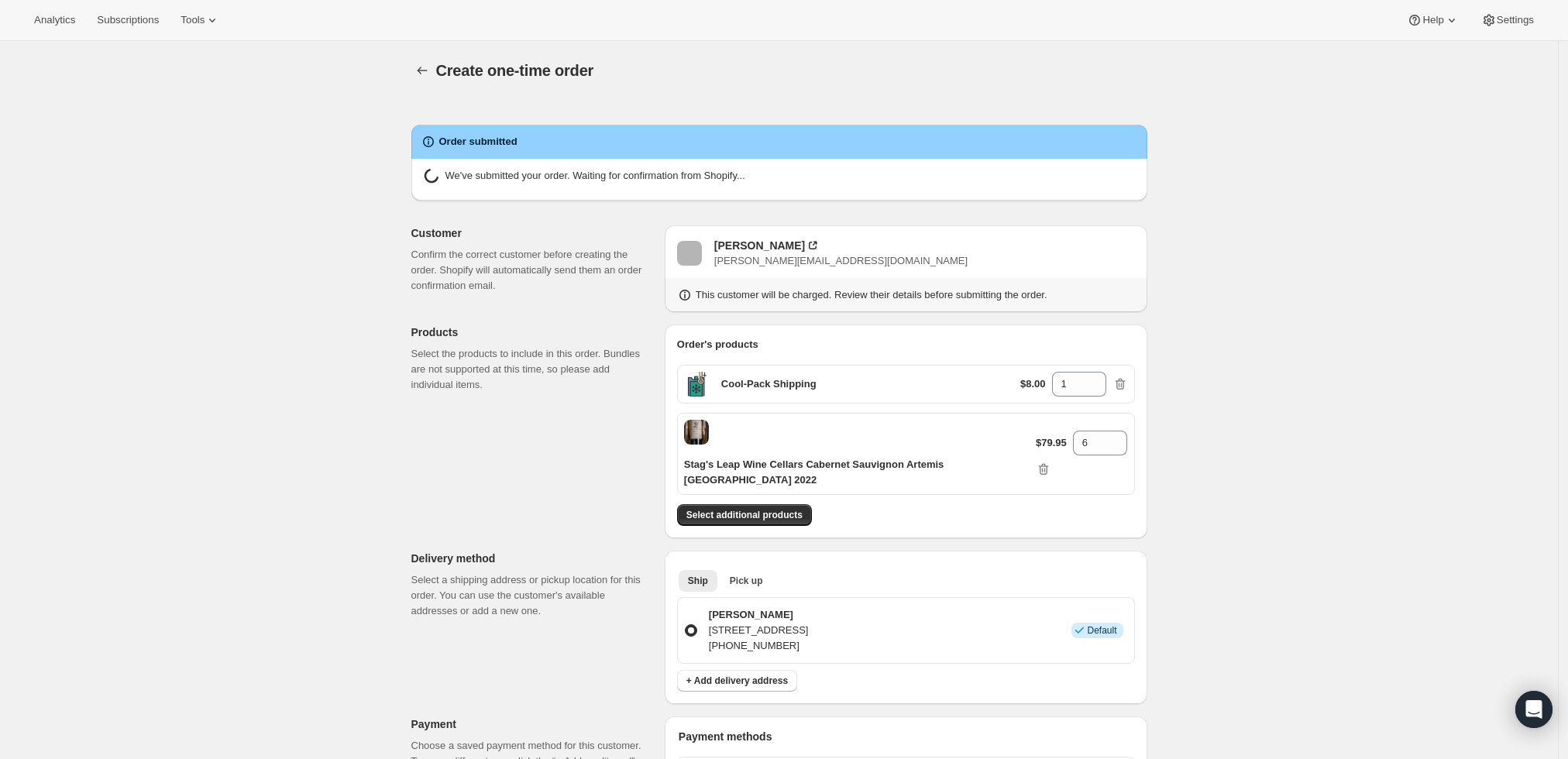
radio input "true"
